Goal: Task Accomplishment & Management: Use online tool/utility

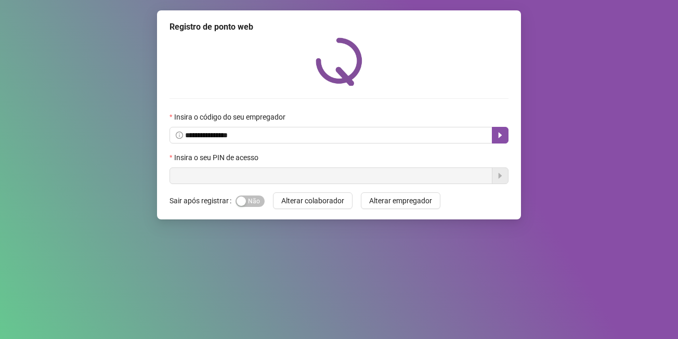
click at [216, 174] on input "text" at bounding box center [330, 175] width 323 height 17
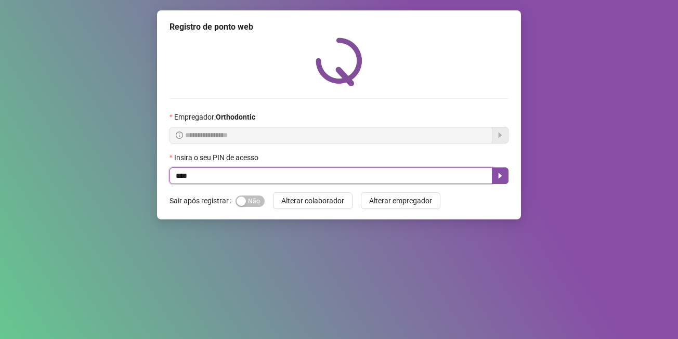
type input "*****"
click at [502, 178] on icon "caret-right" at bounding box center [500, 175] width 8 height 8
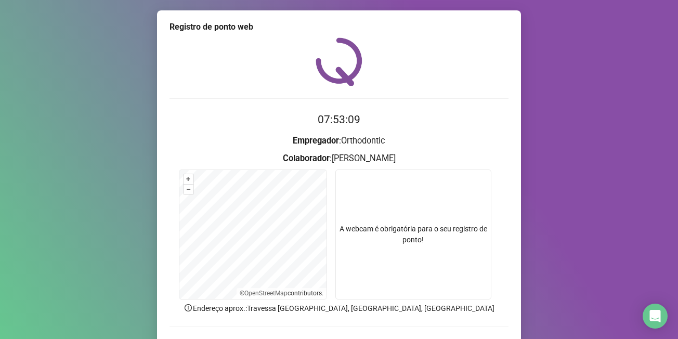
scroll to position [67, 0]
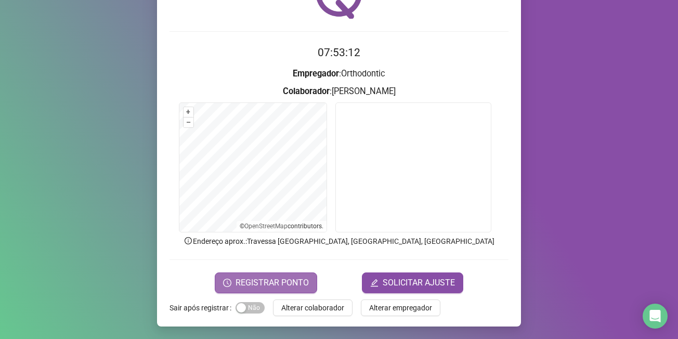
click at [285, 287] on span "REGISTRAR PONTO" at bounding box center [271, 282] width 73 height 12
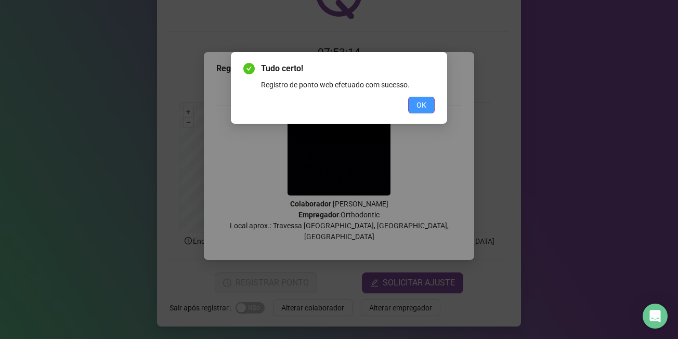
click at [424, 104] on span "OK" at bounding box center [421, 104] width 10 height 11
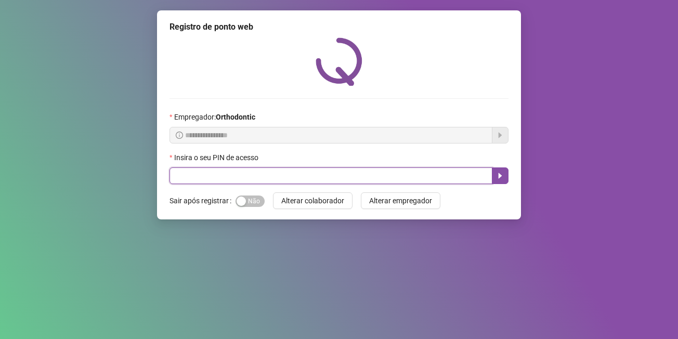
click at [198, 178] on input "text" at bounding box center [330, 175] width 323 height 17
type input "*****"
click at [499, 172] on icon "caret-right" at bounding box center [500, 175] width 8 height 8
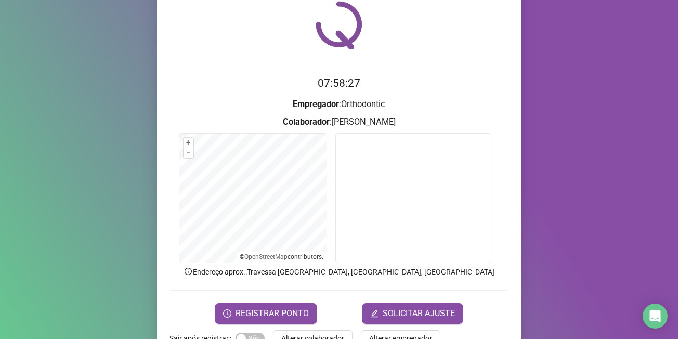
scroll to position [67, 0]
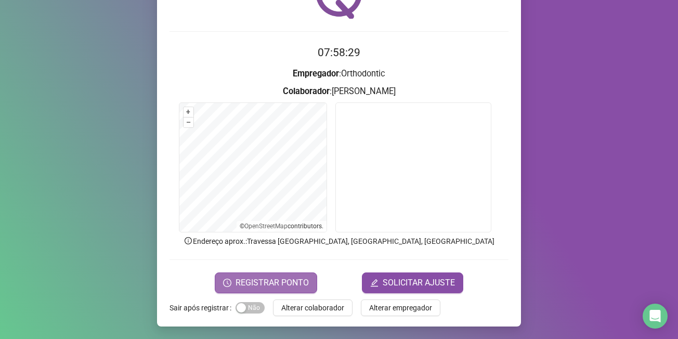
click at [267, 280] on span "REGISTRAR PONTO" at bounding box center [271, 282] width 73 height 12
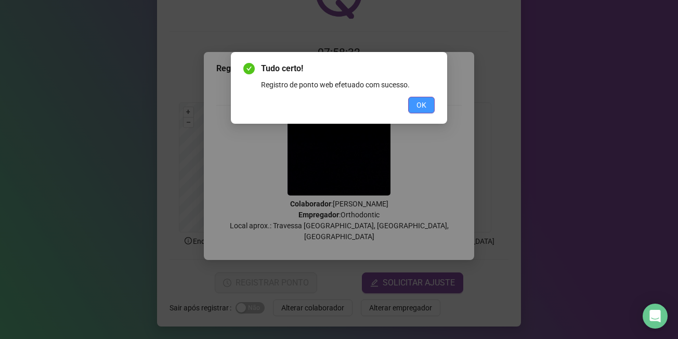
click at [429, 112] on button "OK" at bounding box center [421, 105] width 26 height 17
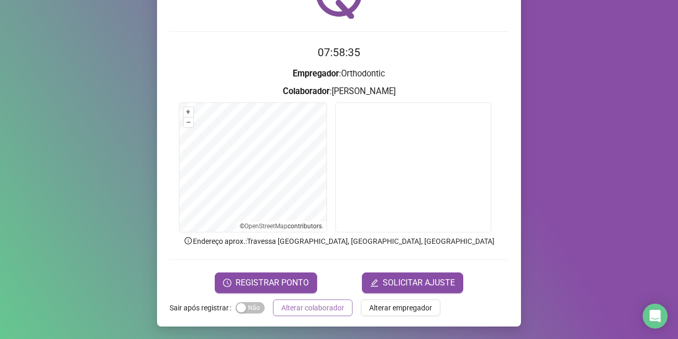
click at [320, 313] on span "Alterar colaborador" at bounding box center [312, 307] width 63 height 11
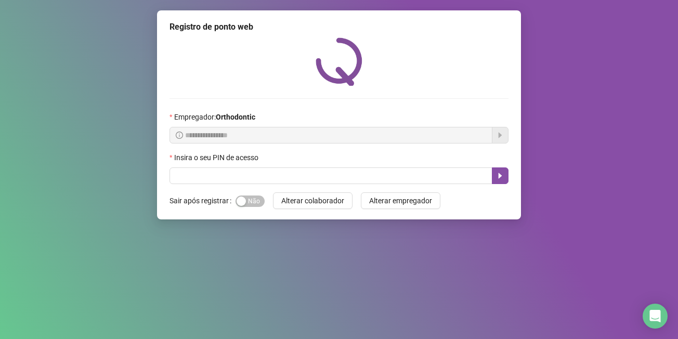
scroll to position [0, 0]
click at [273, 192] on button "Alterar colaborador" at bounding box center [312, 200] width 79 height 17
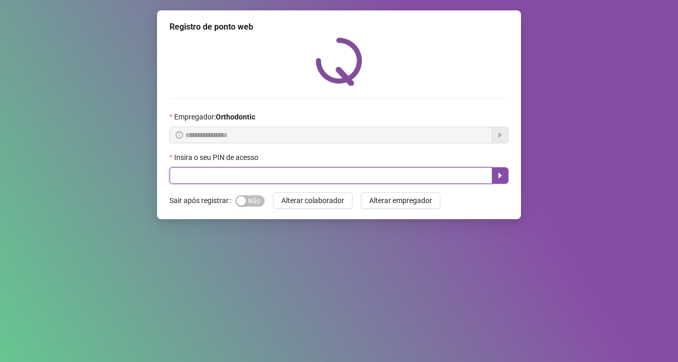
click at [196, 182] on input "text" at bounding box center [330, 175] width 323 height 17
type input "*****"
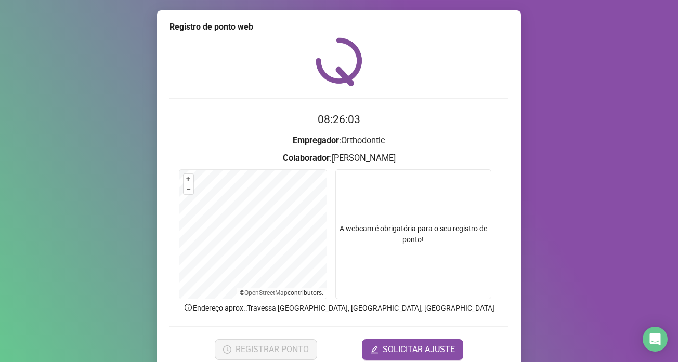
scroll to position [44, 0]
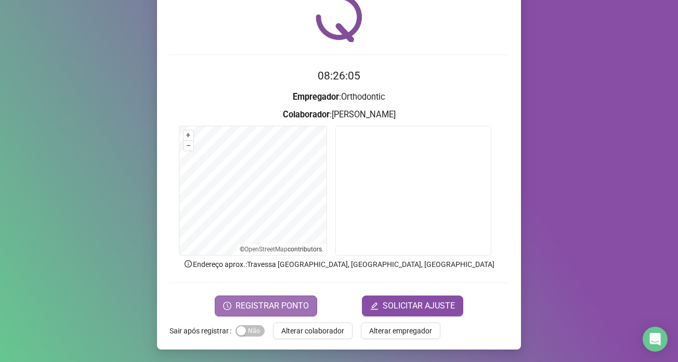
click at [275, 297] on button "REGISTRAR PONTO" at bounding box center [266, 306] width 102 height 21
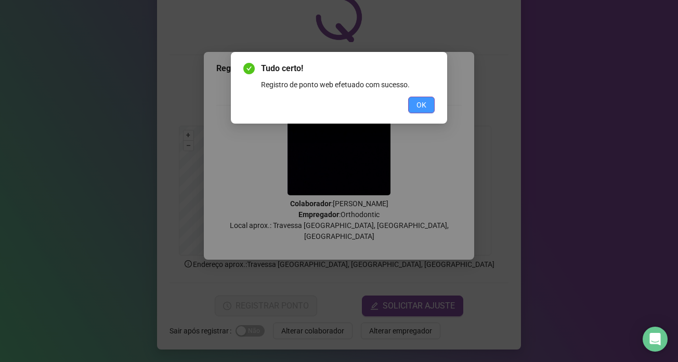
click at [416, 105] on span "OK" at bounding box center [421, 104] width 10 height 11
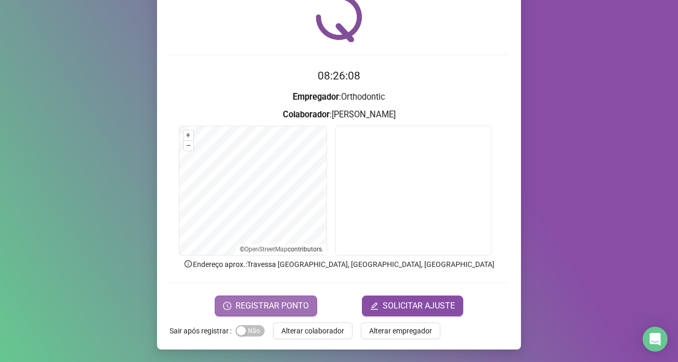
click at [286, 304] on span "REGISTRAR PONTO" at bounding box center [271, 306] width 73 height 12
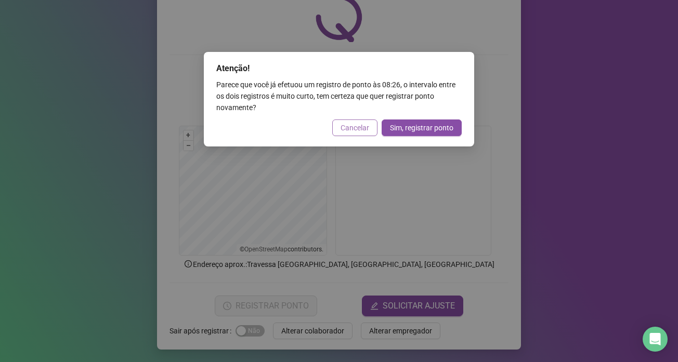
click at [358, 119] on button "Cancelar" at bounding box center [354, 127] width 45 height 17
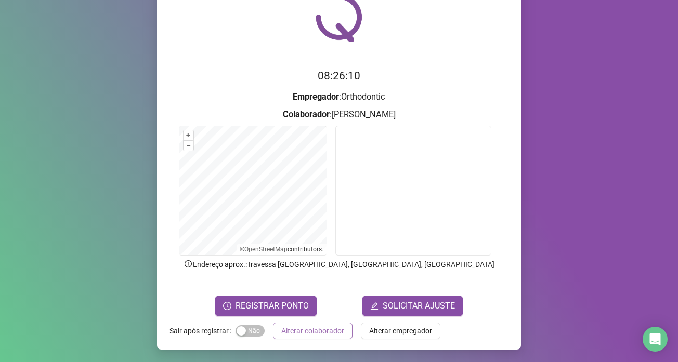
click at [302, 337] on button "Alterar colaborador" at bounding box center [312, 331] width 79 height 17
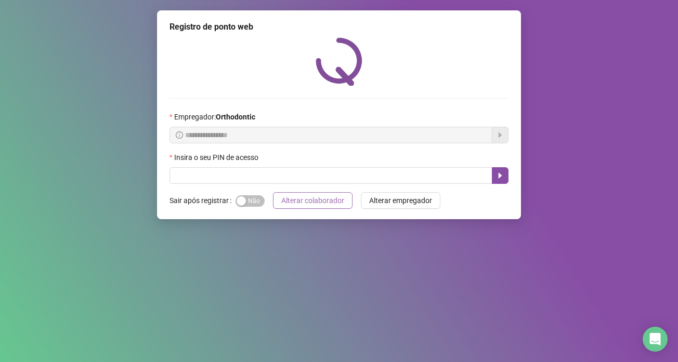
scroll to position [0, 0]
